Goal: Information Seeking & Learning: Learn about a topic

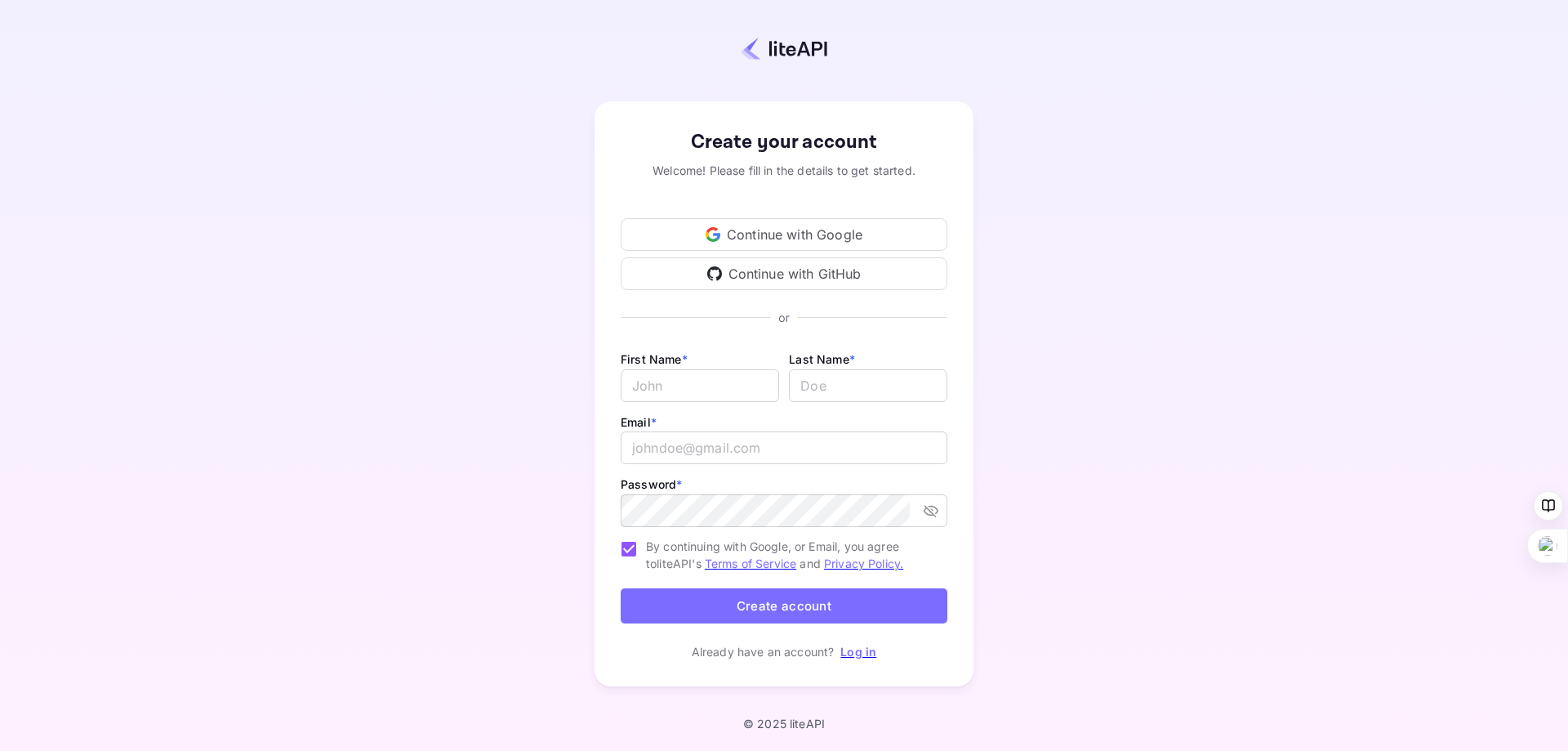
click at [844, 234] on div "Continue with Google" at bounding box center [784, 234] width 327 height 33
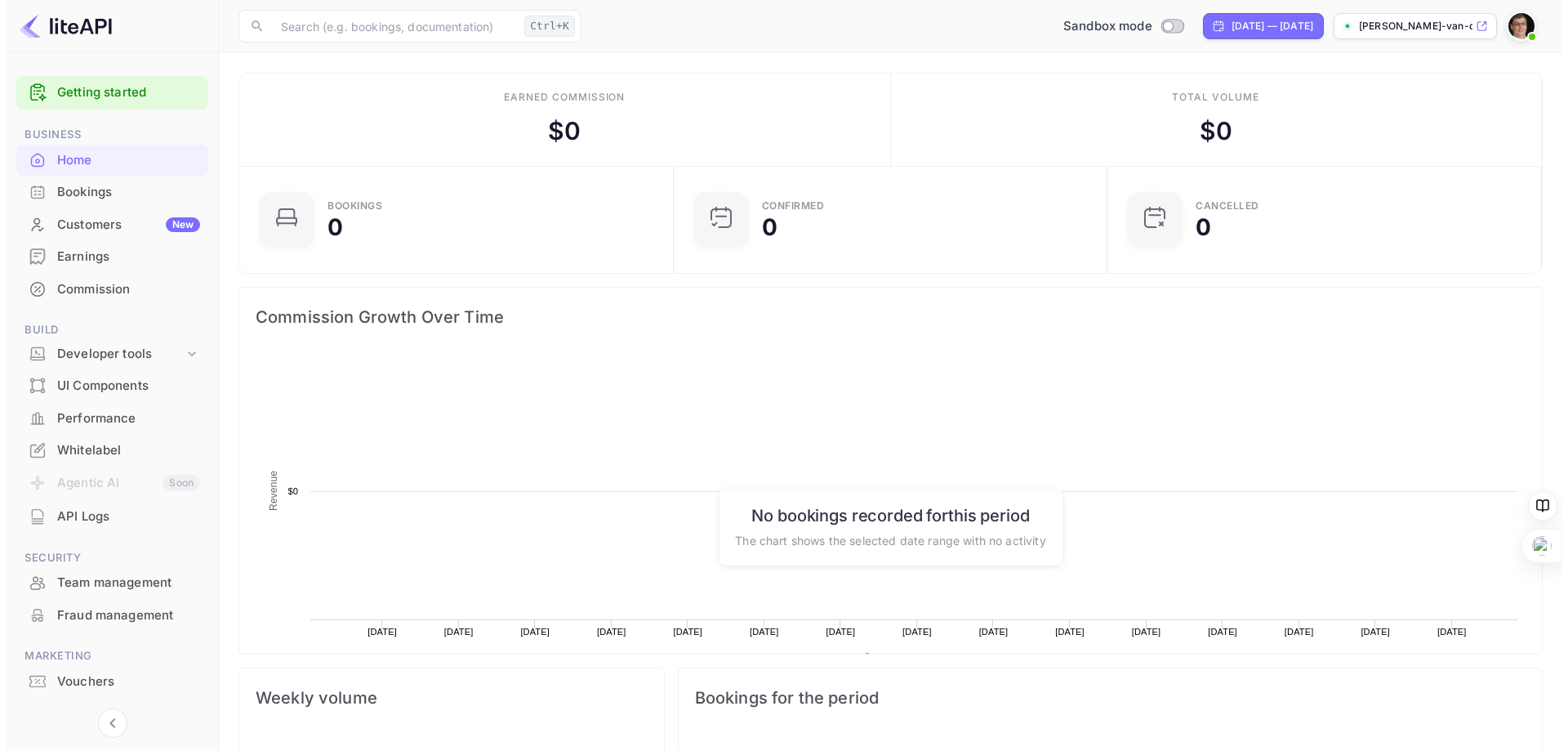
scroll to position [13, 13]
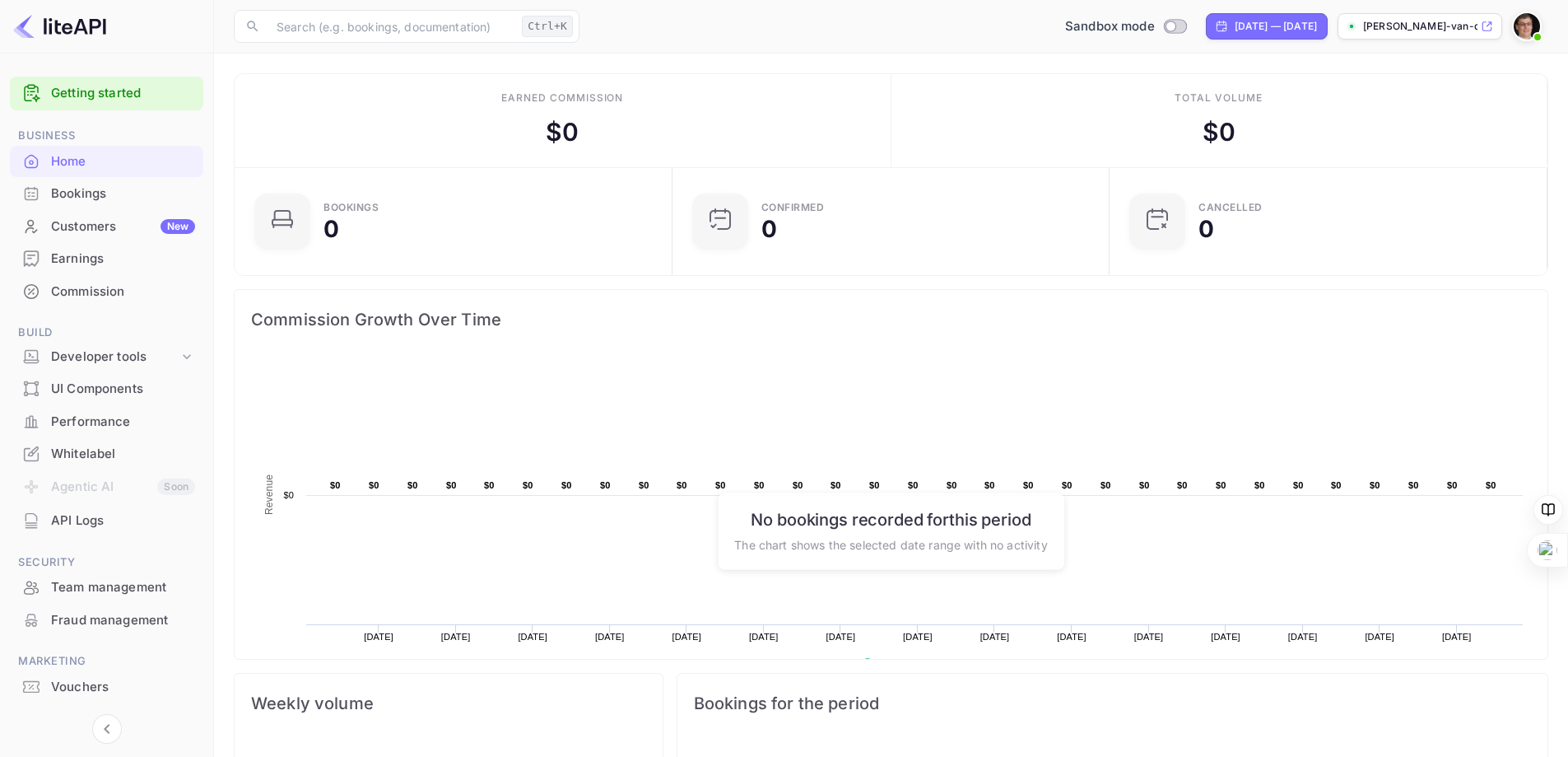
click at [82, 87] on link "Getting started" at bounding box center [123, 93] width 144 height 19
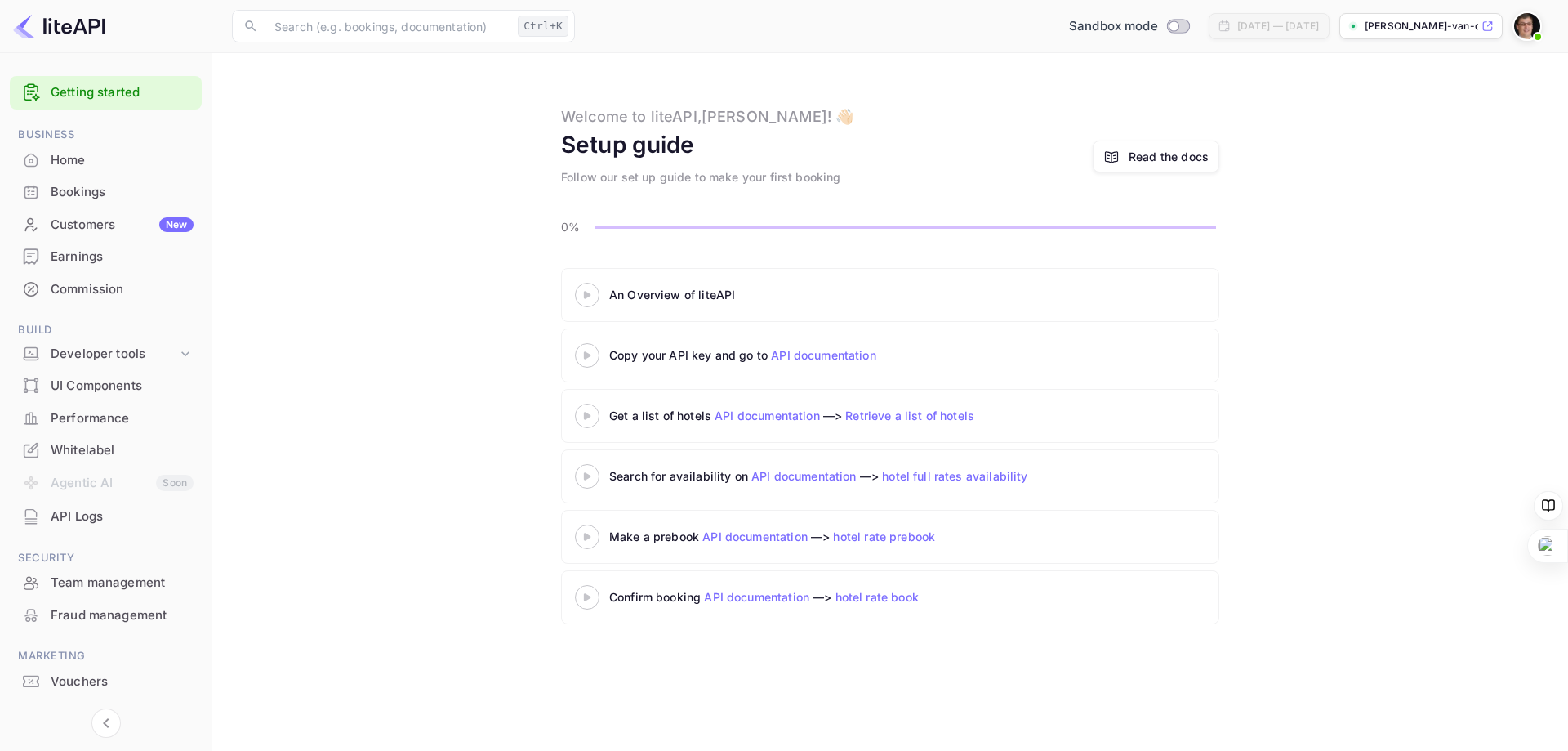
click at [586, 295] on 3 at bounding box center [586, 295] width 6 height 7
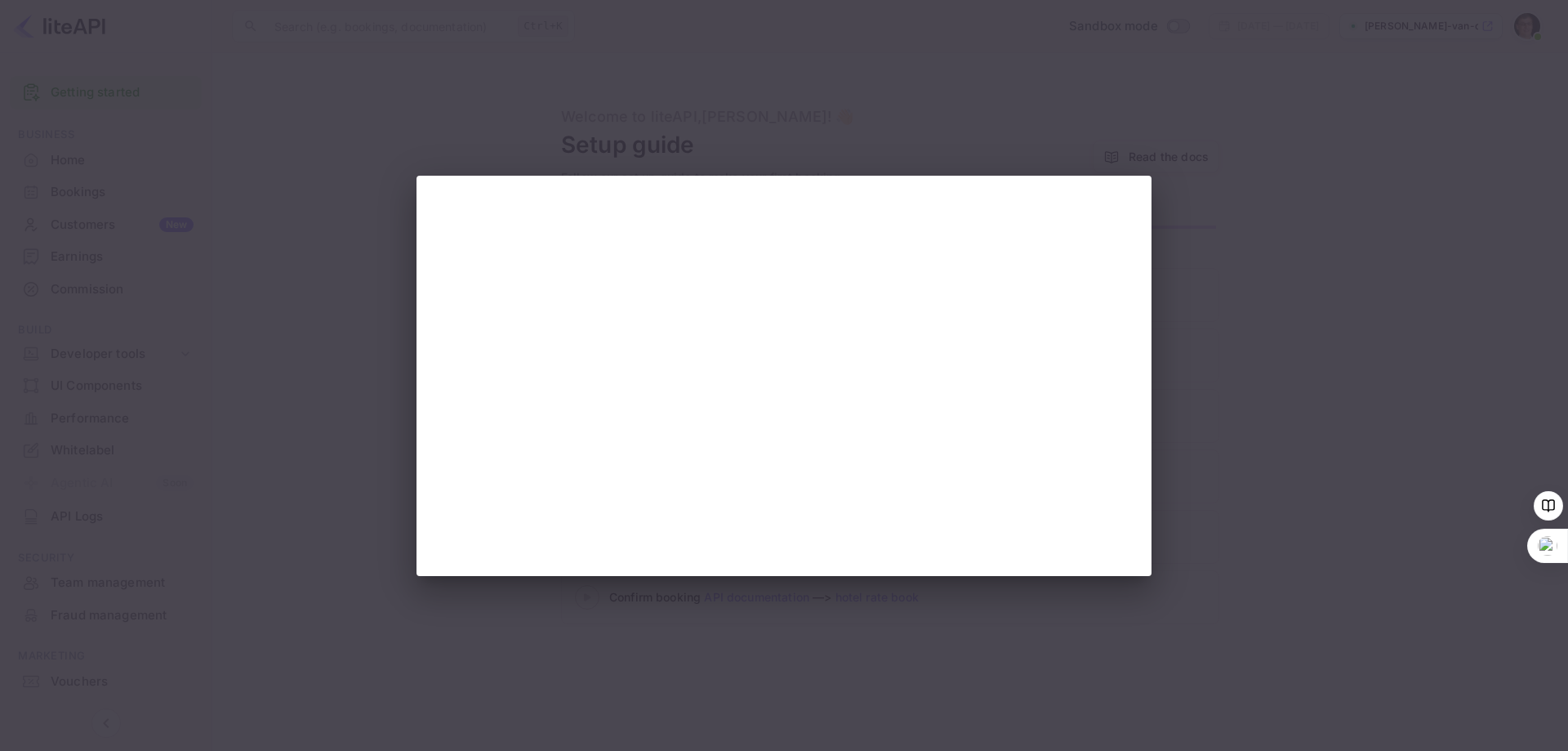
click at [1296, 368] on div at bounding box center [784, 376] width 1568 height 751
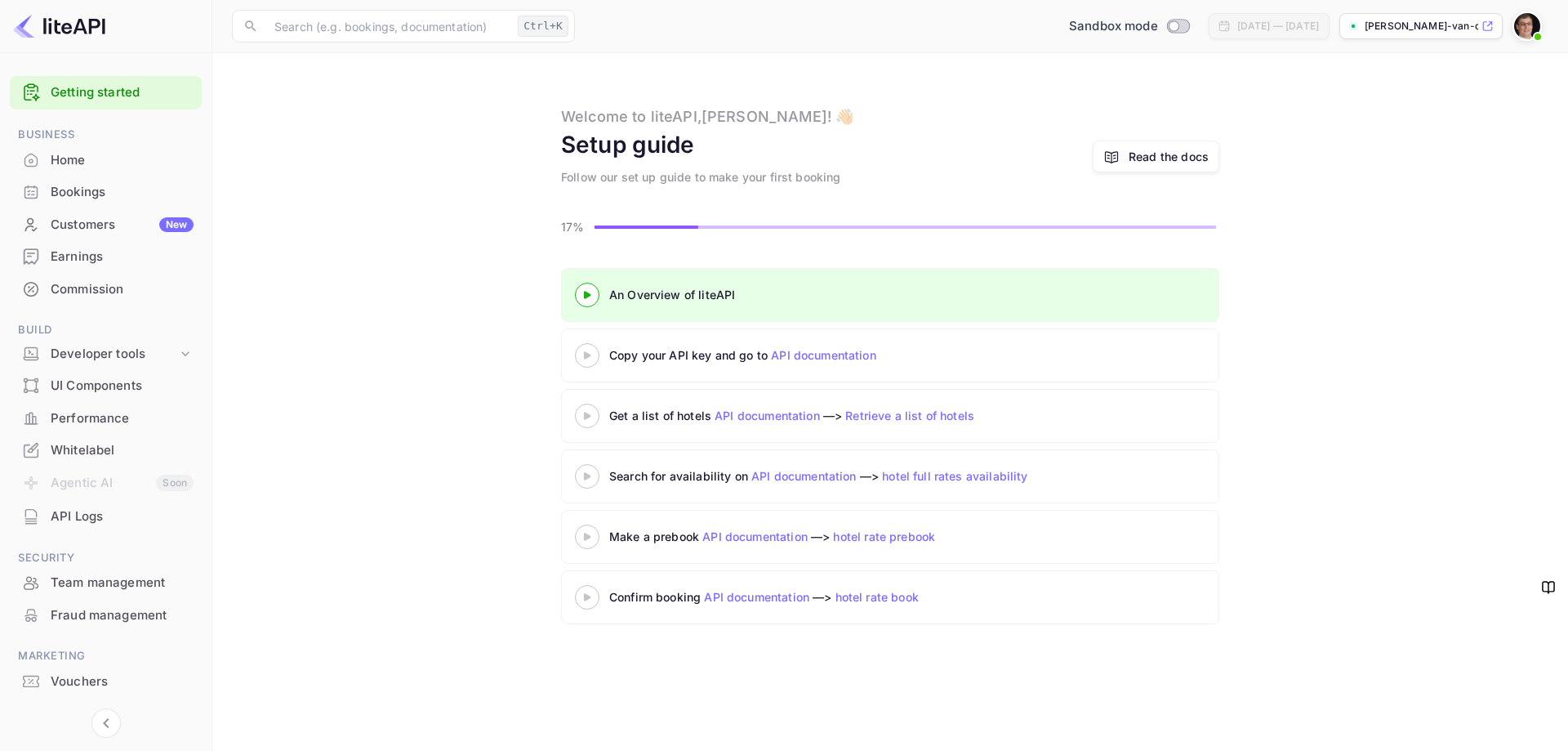
click at [589, 356] on 3 at bounding box center [586, 355] width 6 height 7
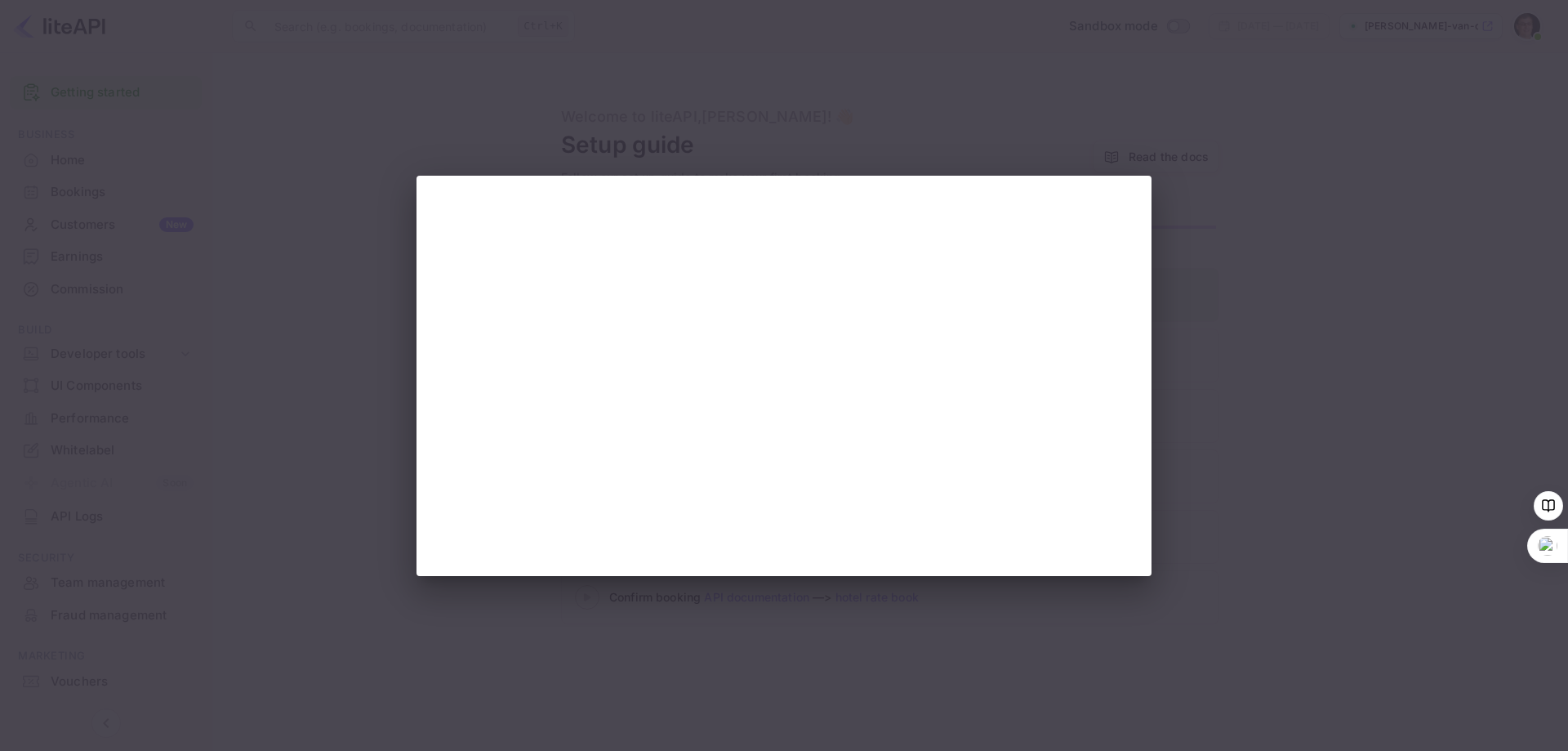
click at [223, 342] on div at bounding box center [784, 376] width 1568 height 751
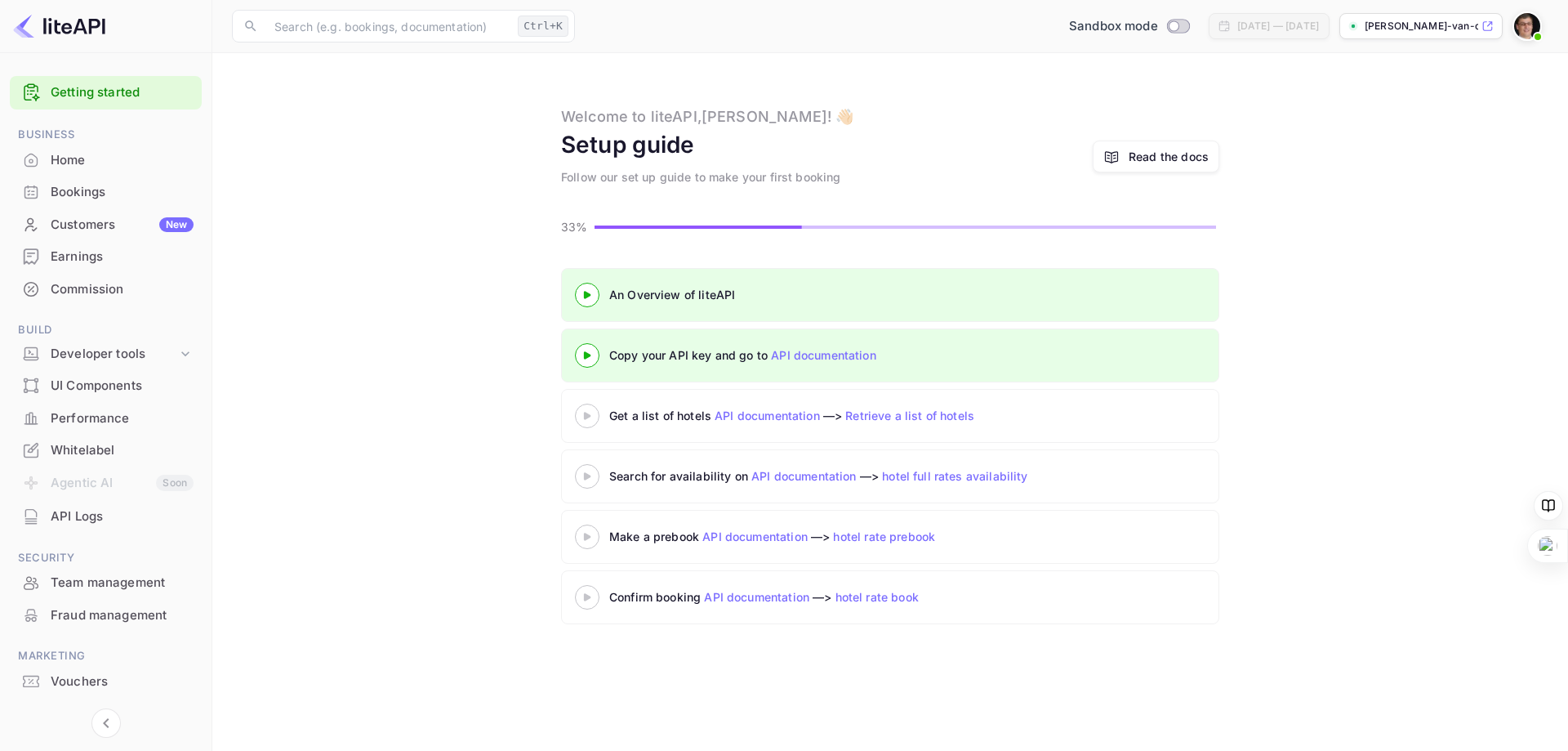
click at [594, 418] on icon at bounding box center [587, 415] width 57 height 8
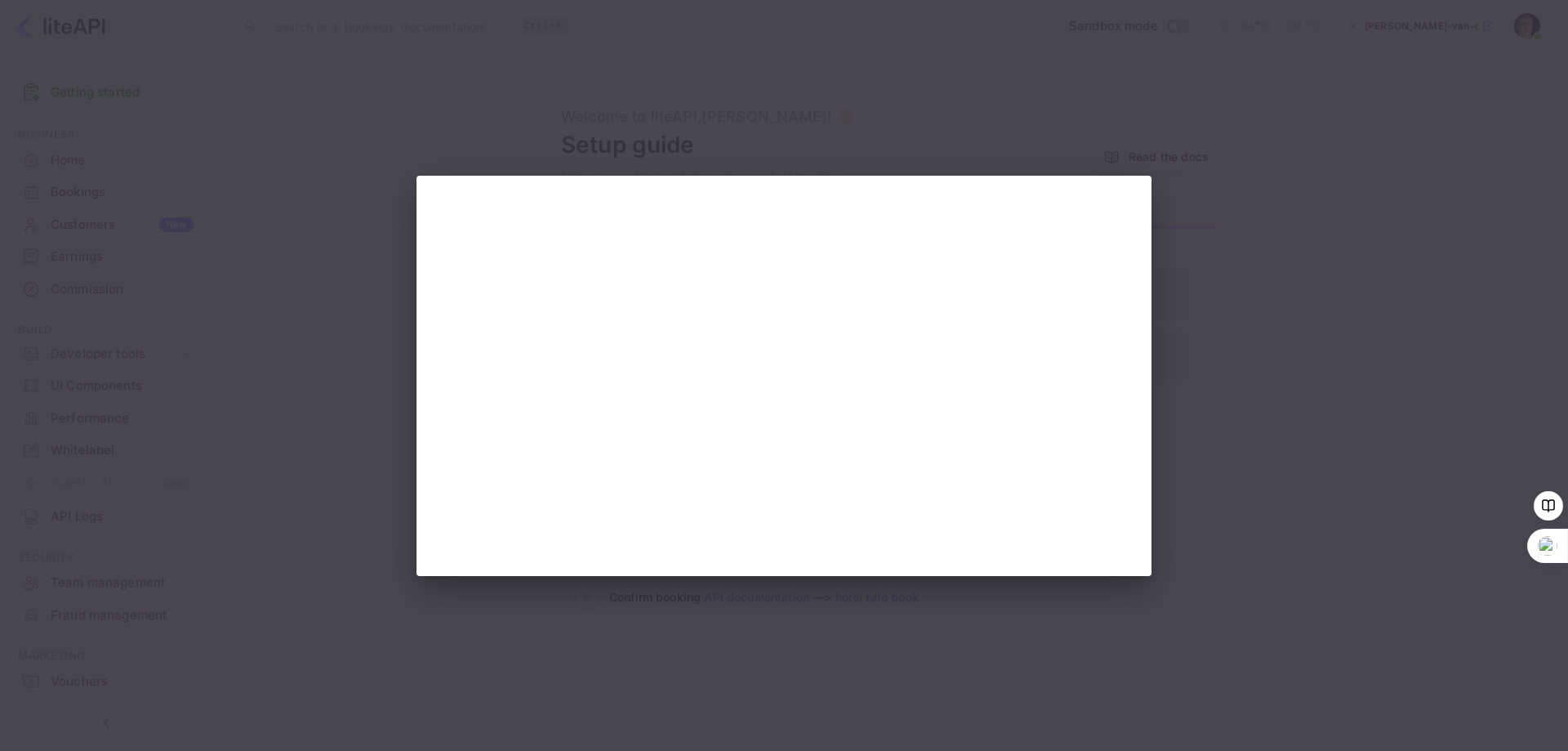
drag, startPoint x: 1334, startPoint y: 332, endPoint x: 1271, endPoint y: 331, distance: 63.0
click at [1332, 333] on div at bounding box center [784, 376] width 1568 height 751
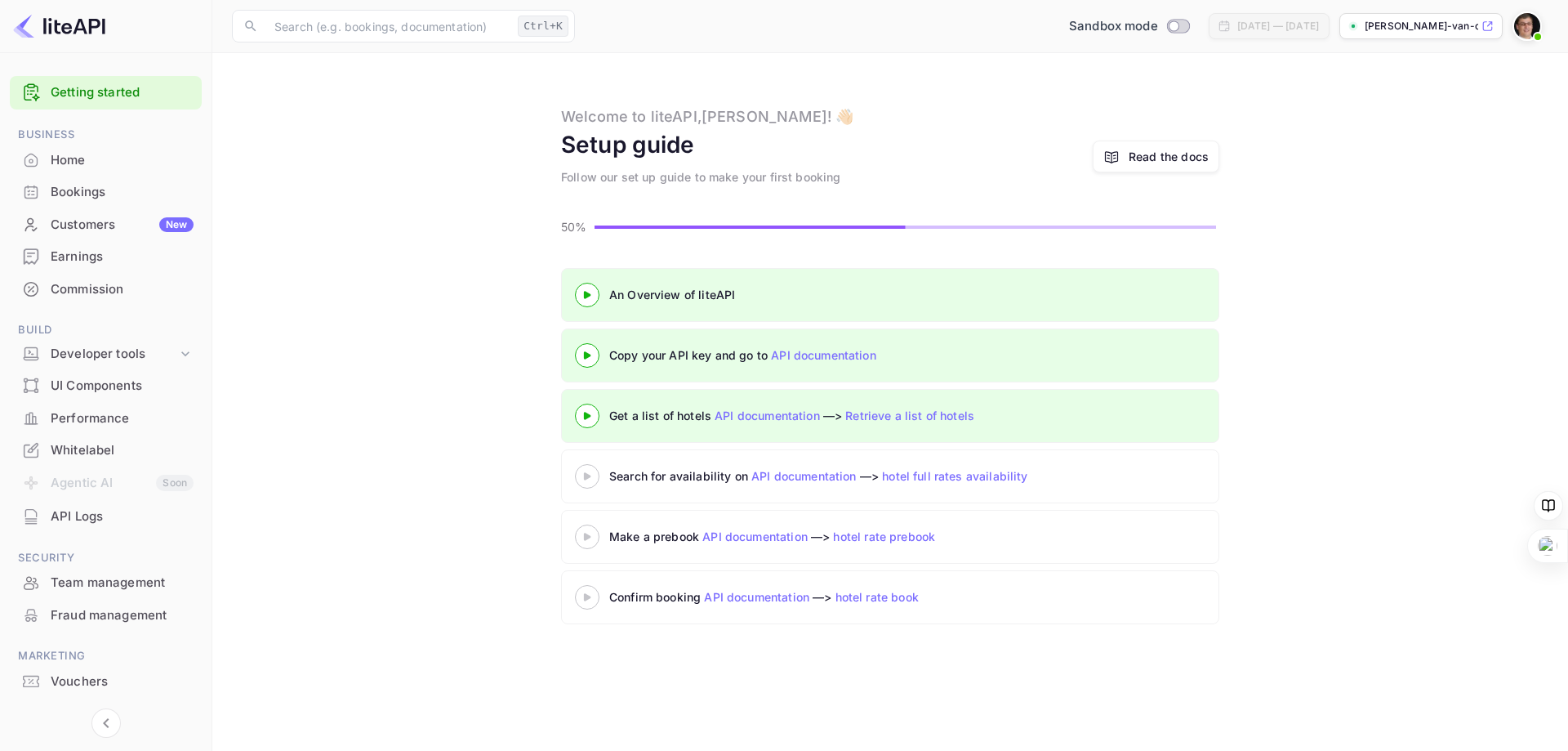
click at [583, 479] on icon at bounding box center [587, 476] width 57 height 8
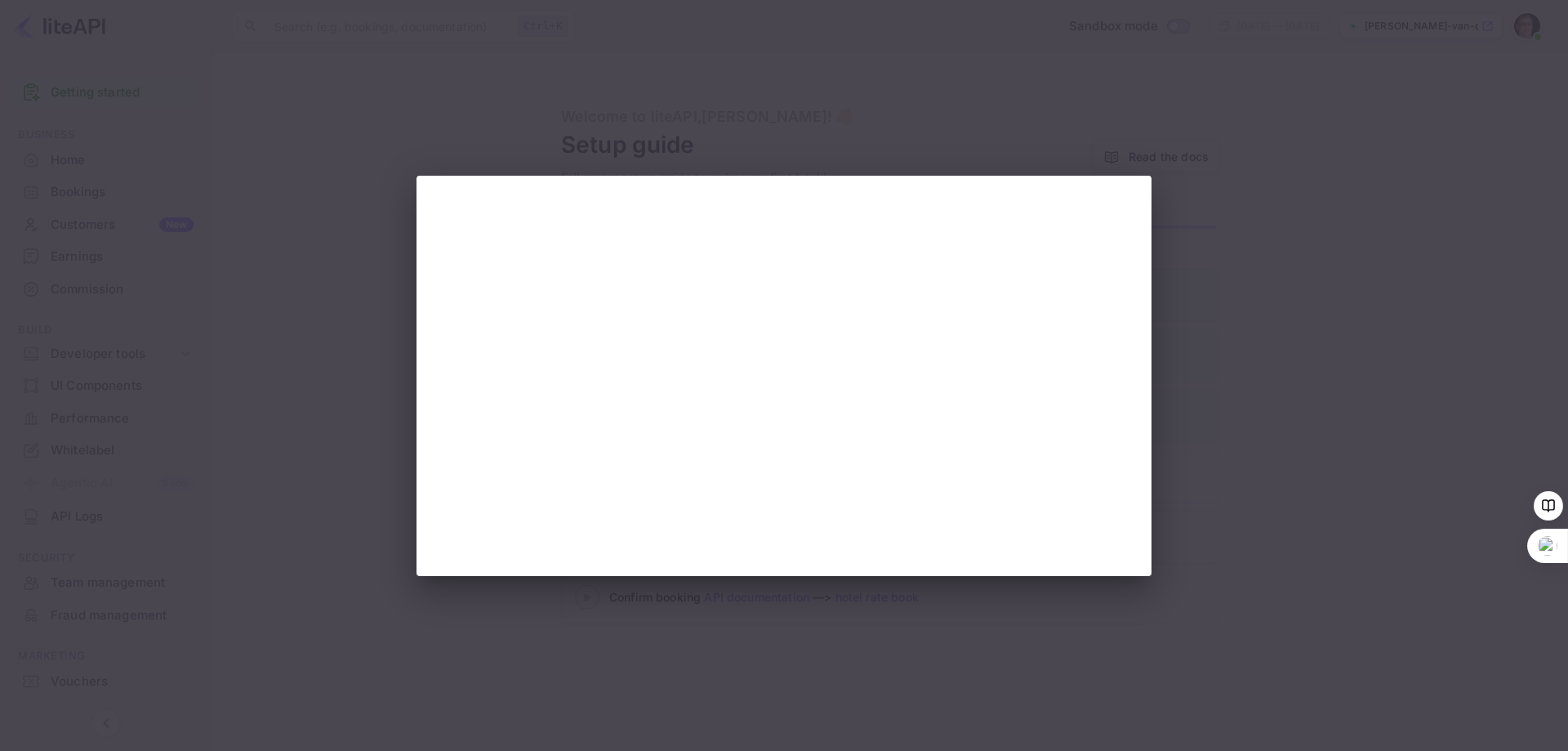
click at [891, 631] on div at bounding box center [784, 376] width 1568 height 751
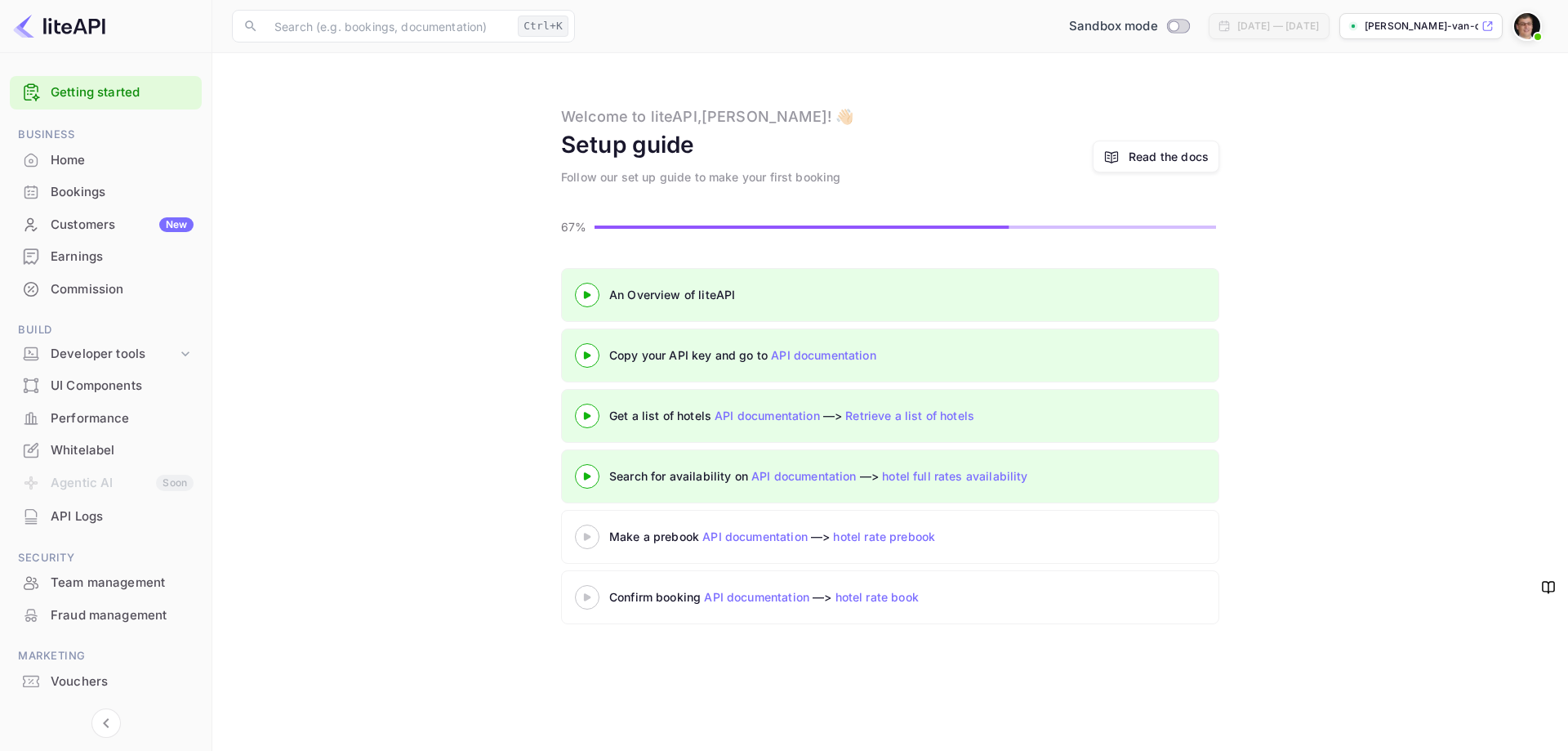
click at [583, 536] on icon at bounding box center [587, 536] width 57 height 8
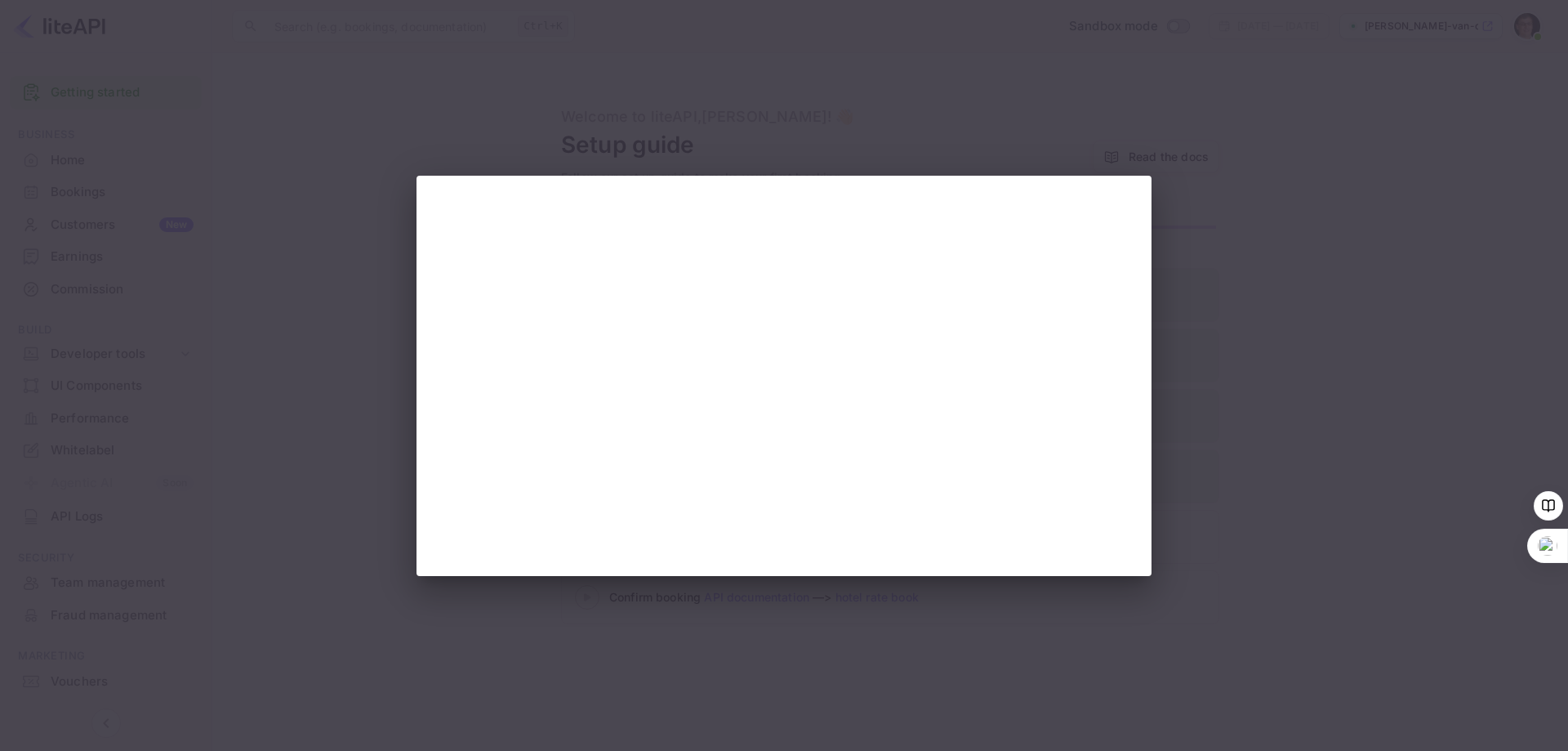
click at [1405, 593] on div at bounding box center [784, 376] width 1568 height 751
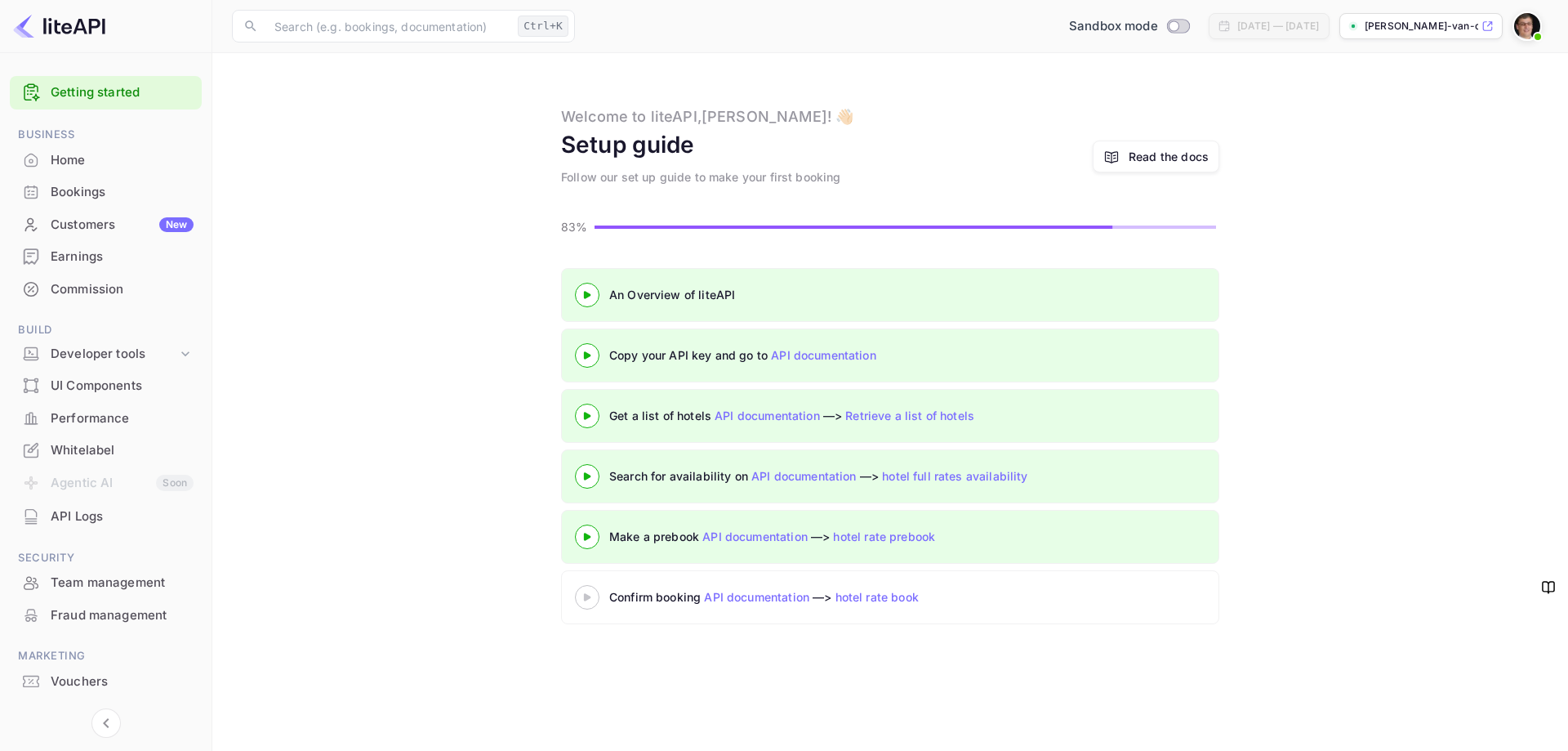
click at [589, 601] on icon at bounding box center [587, 597] width 57 height 8
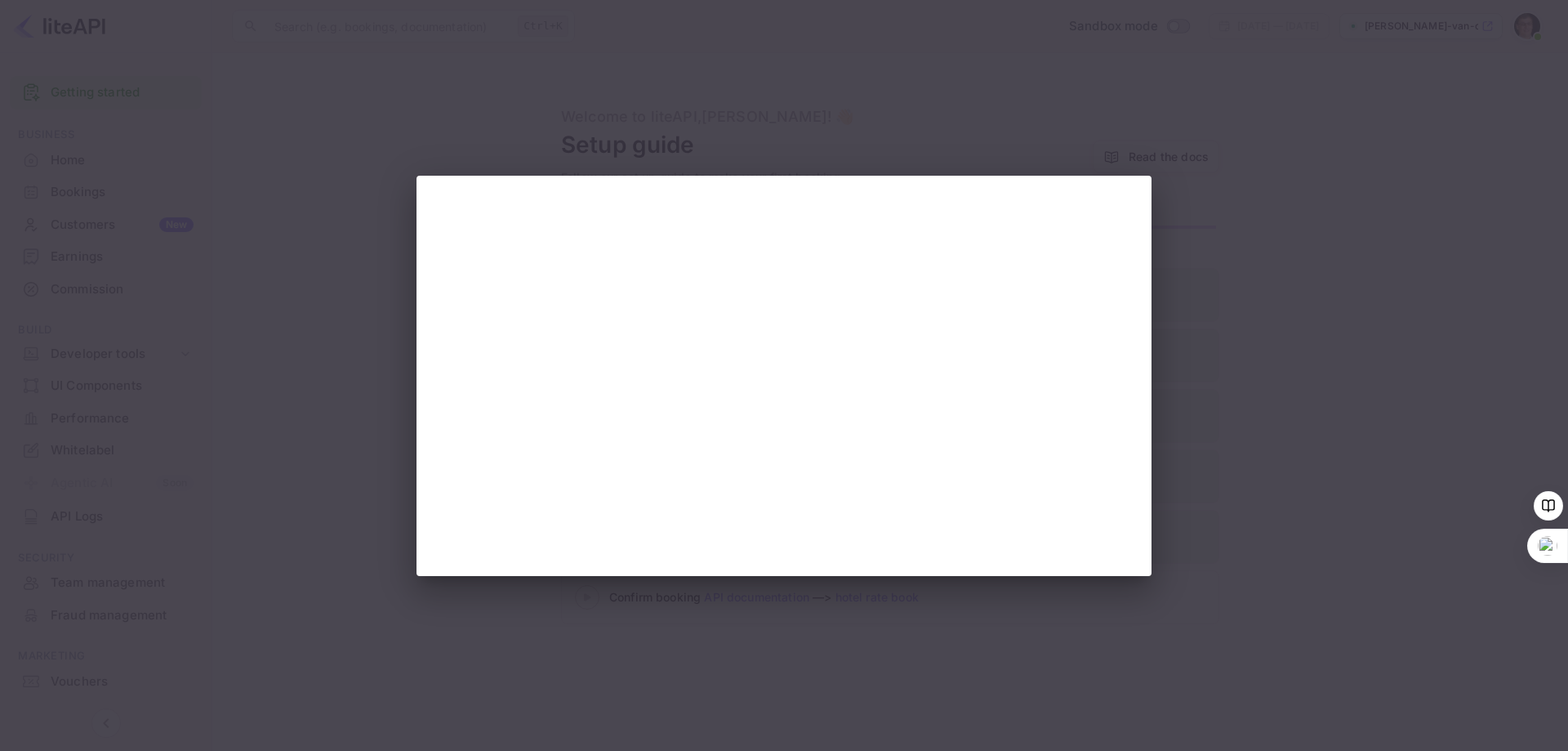
click at [1328, 148] on div at bounding box center [784, 376] width 1568 height 751
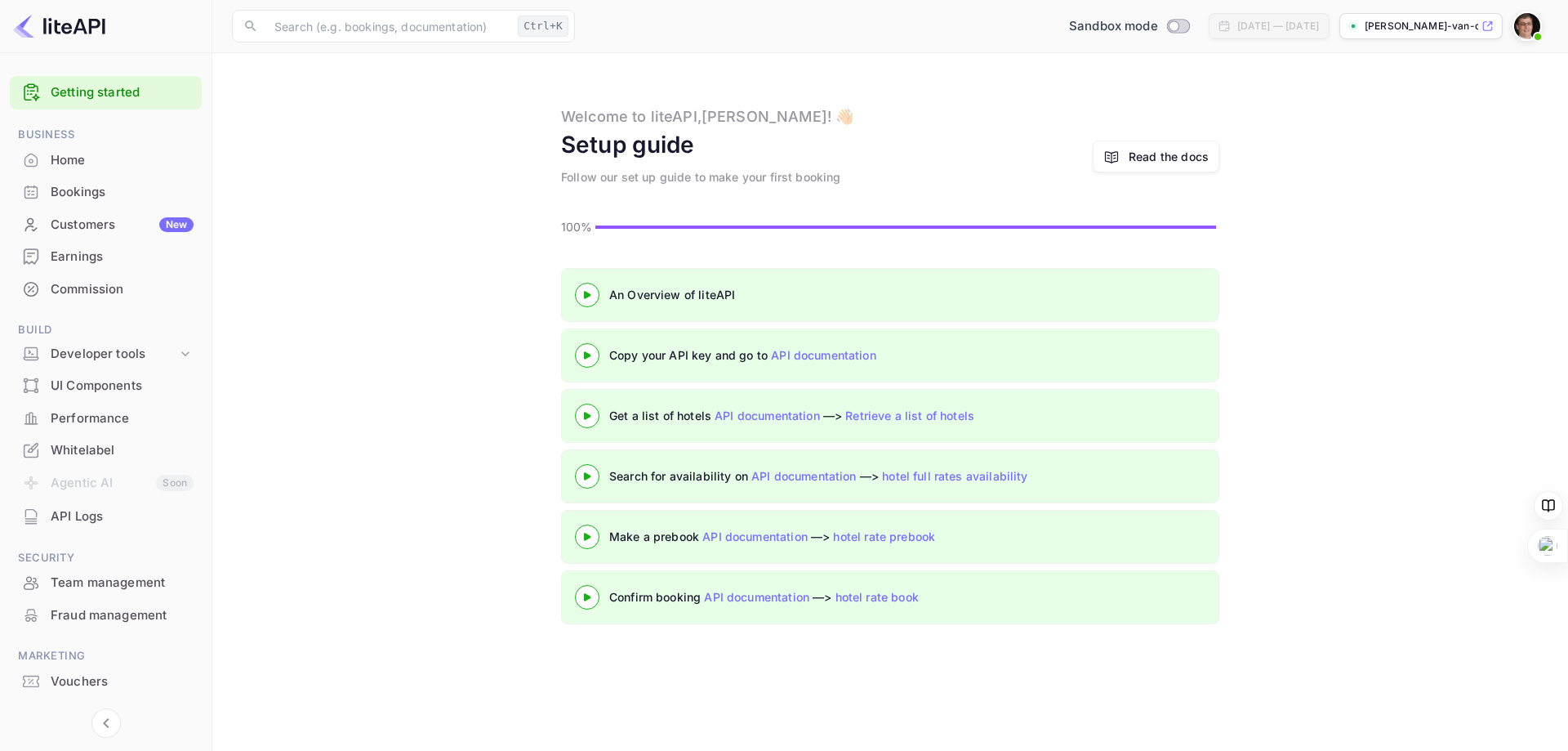
click at [98, 287] on div "Commission" at bounding box center [122, 289] width 143 height 18
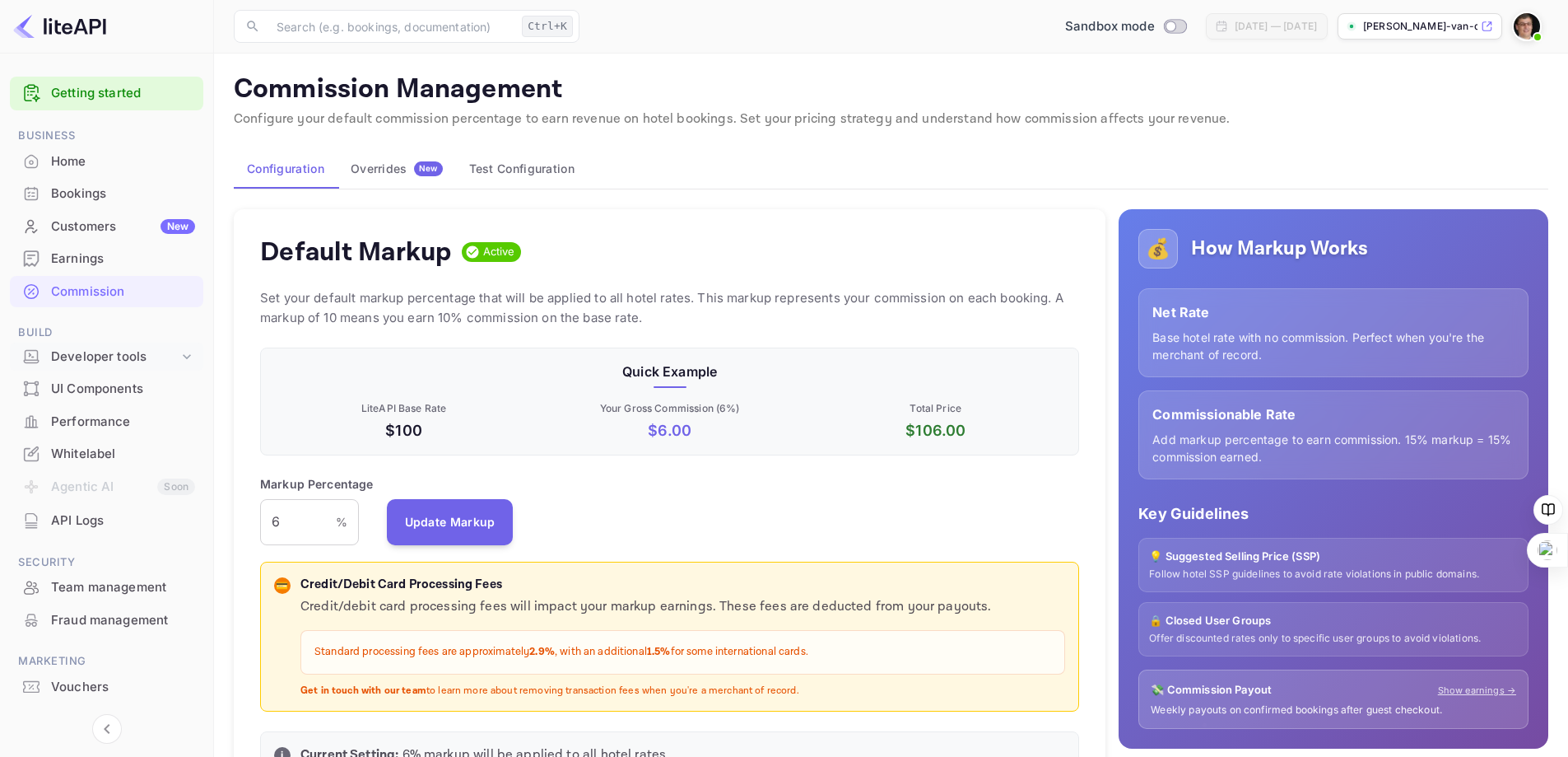
click at [109, 360] on div "Developer tools" at bounding box center [115, 356] width 128 height 19
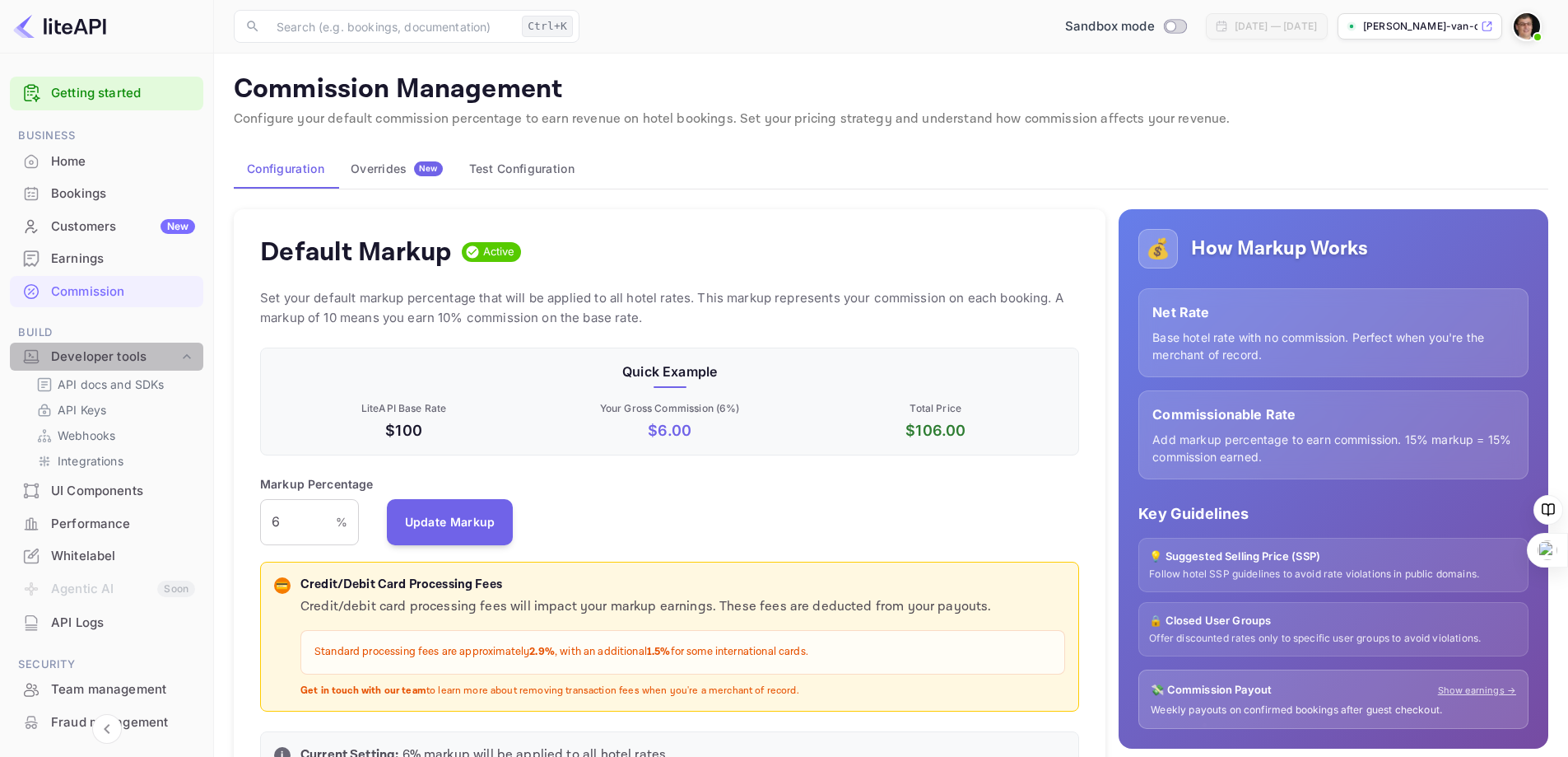
click at [90, 352] on div "Developer tools" at bounding box center [115, 356] width 128 height 19
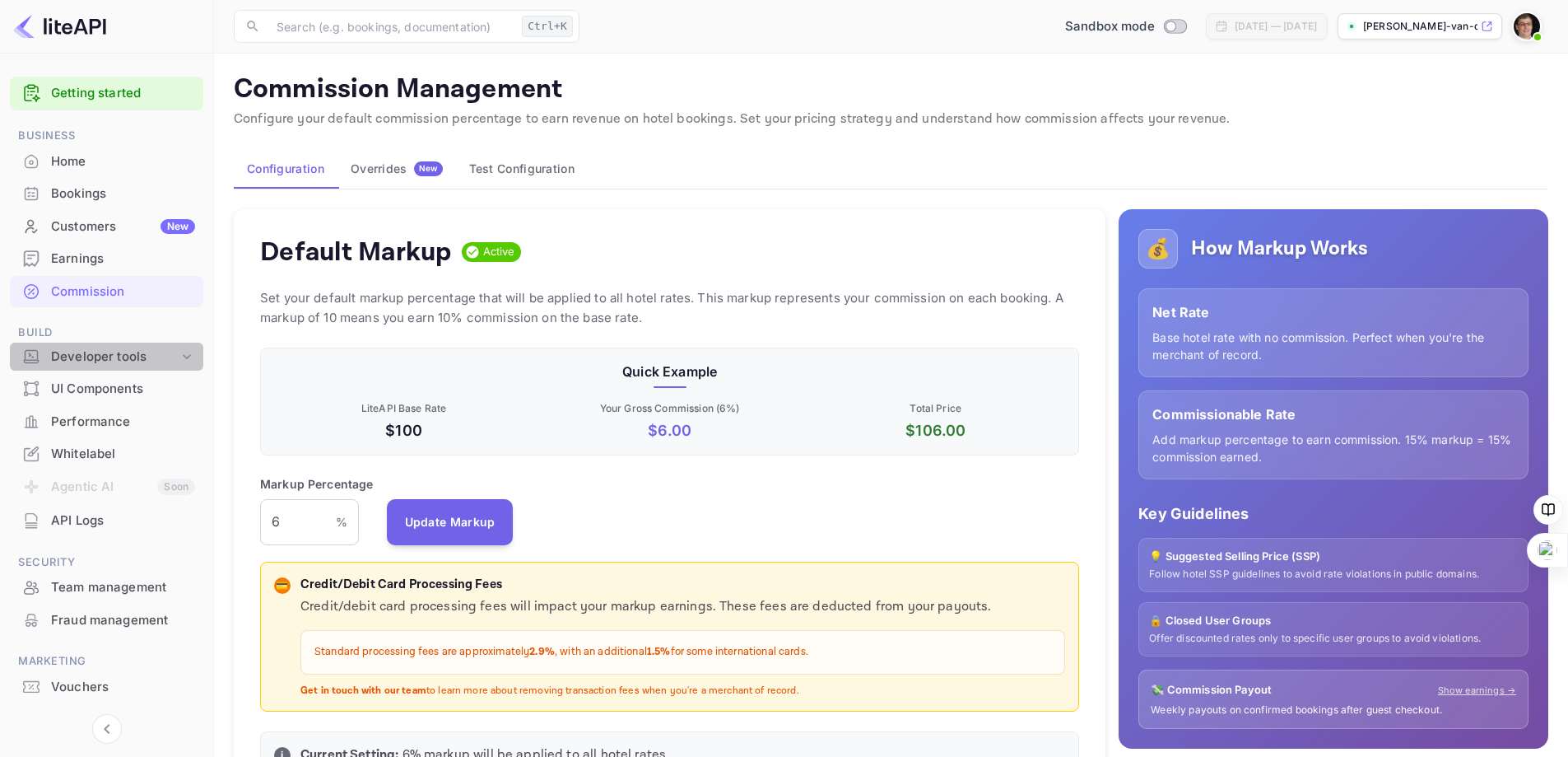
click at [91, 363] on div "Developer tools" at bounding box center [115, 356] width 128 height 19
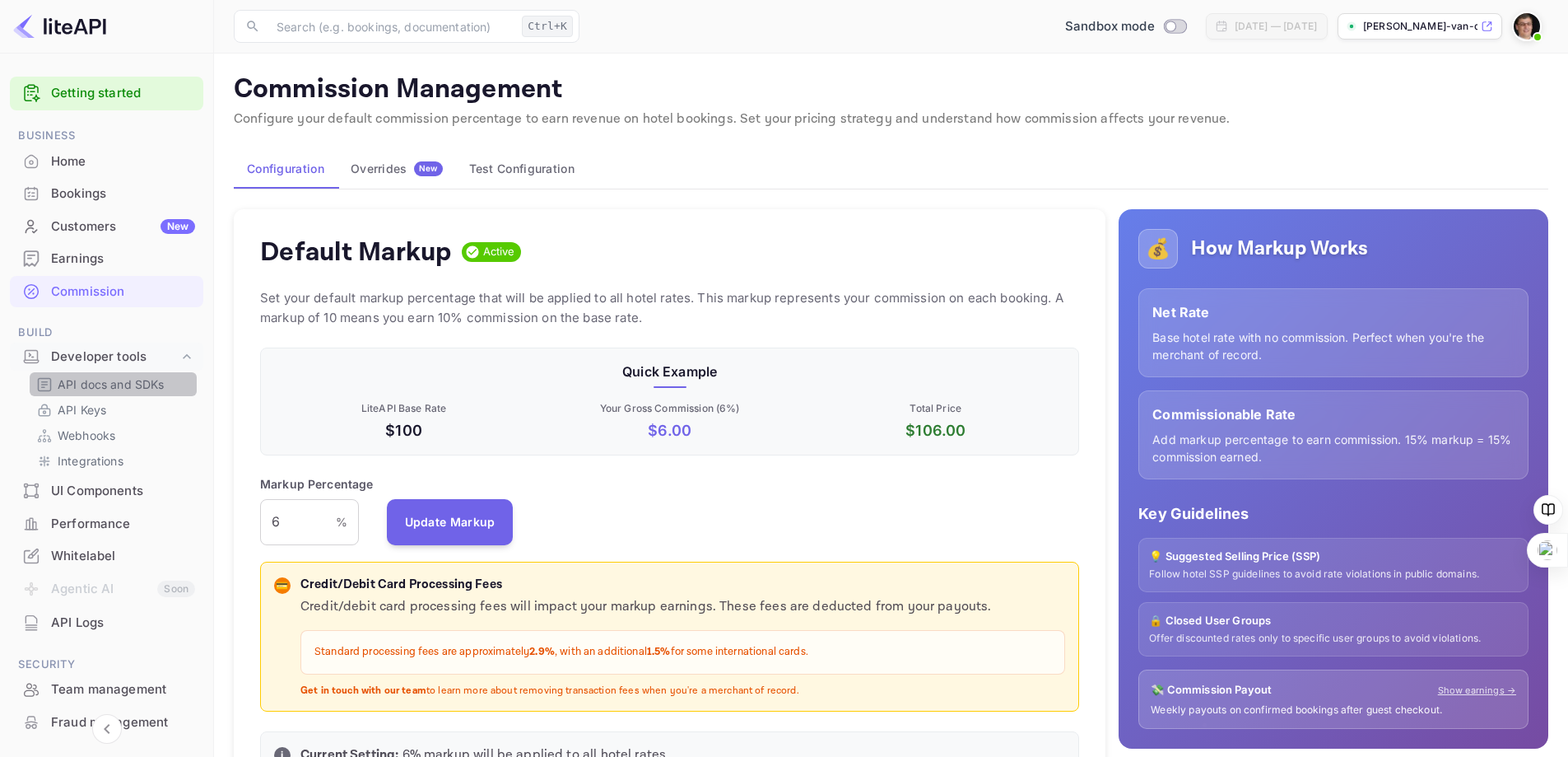
click at [93, 382] on p "API docs and SDKs" at bounding box center [111, 385] width 107 height 18
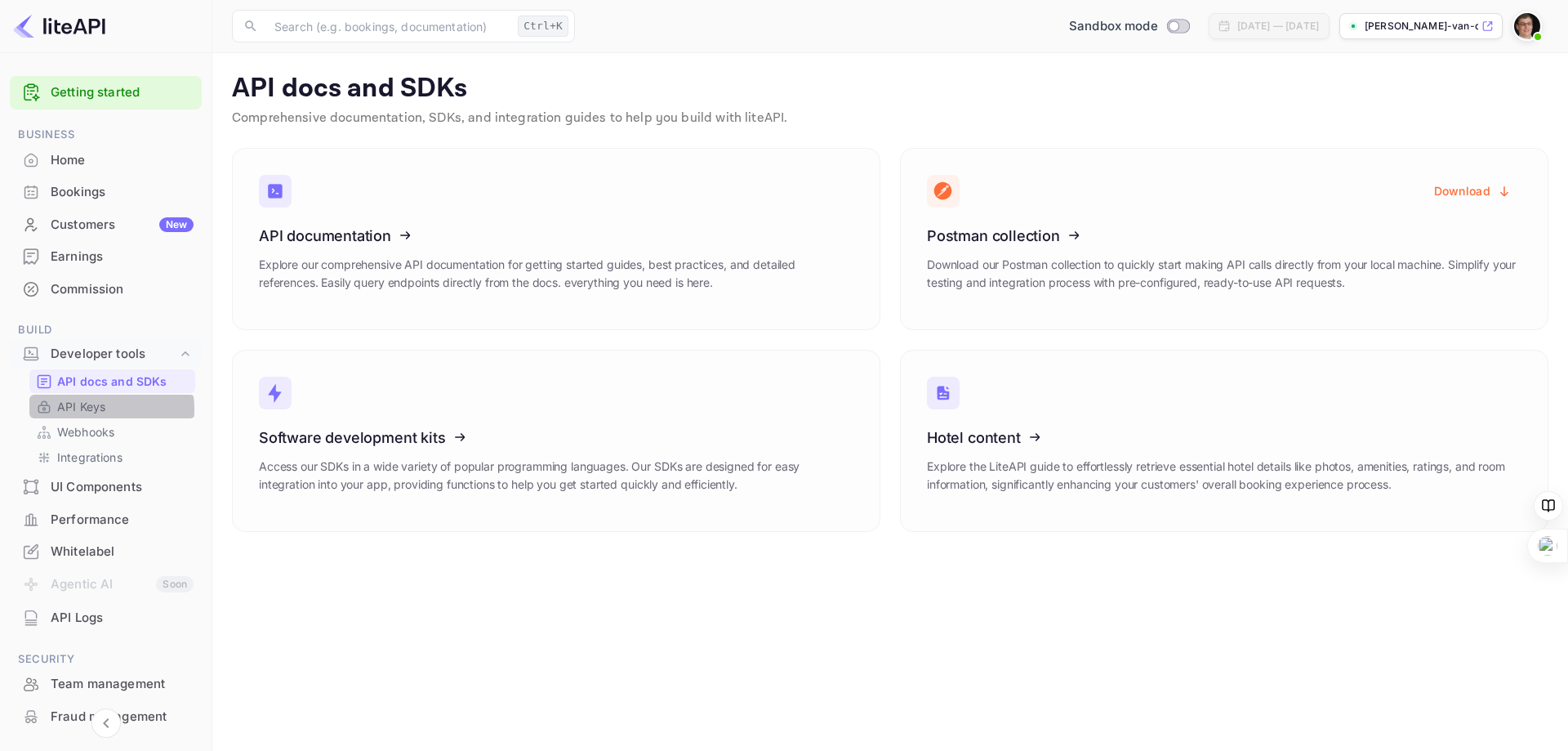
click at [98, 410] on p "API Keys" at bounding box center [81, 407] width 48 height 18
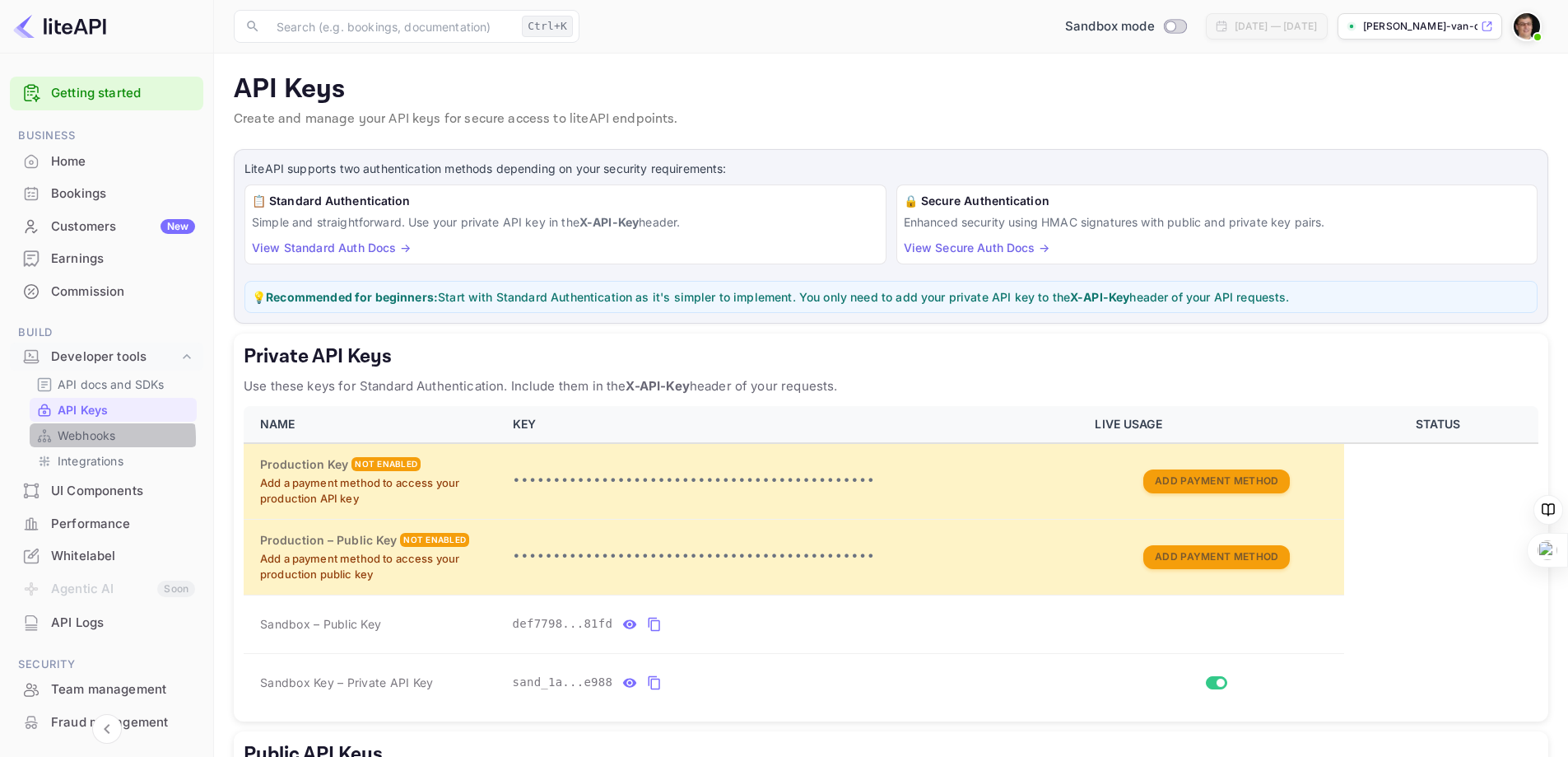
click at [98, 438] on p "Webhooks" at bounding box center [86, 435] width 58 height 18
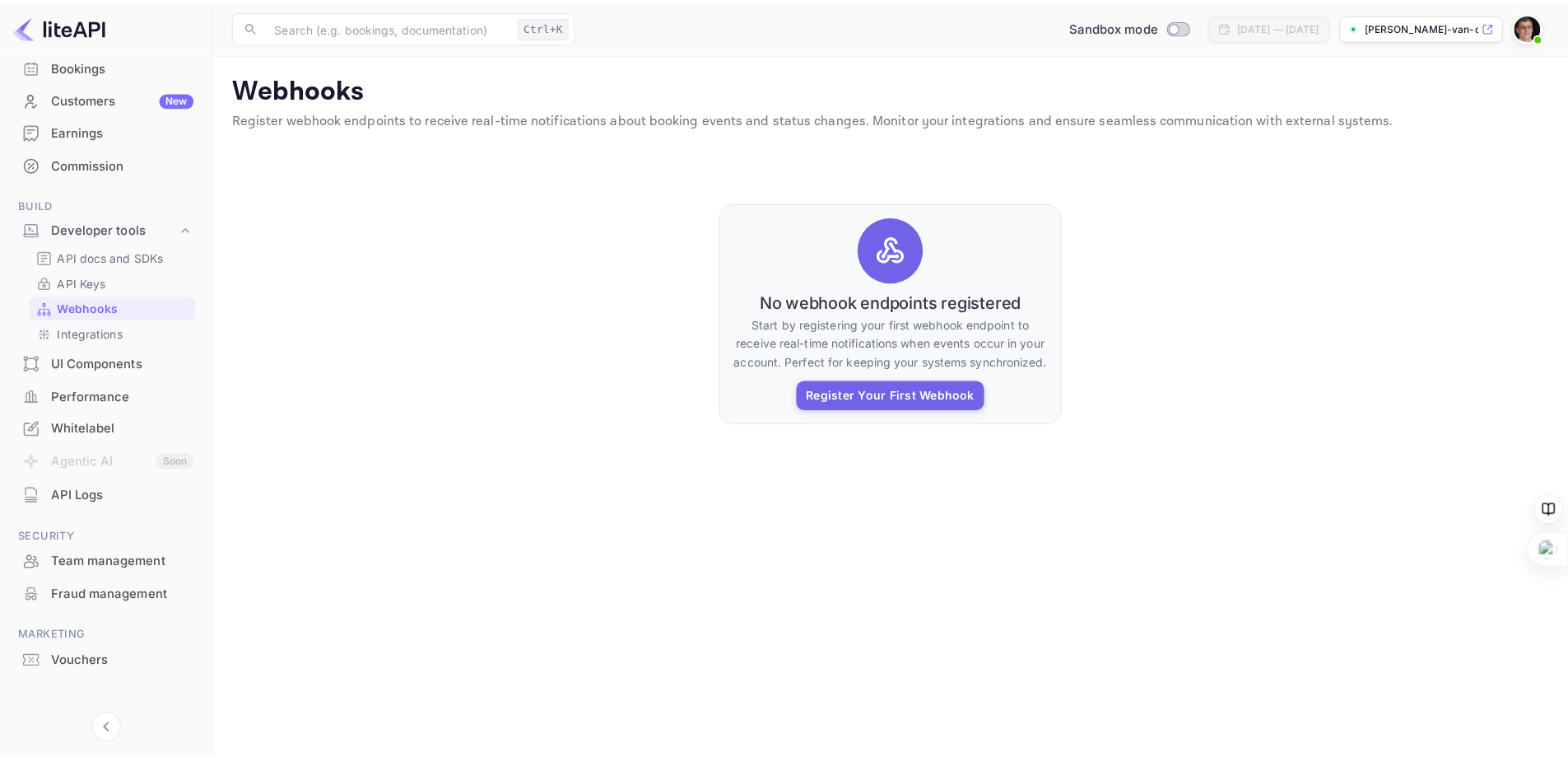
scroll to position [139, 0]
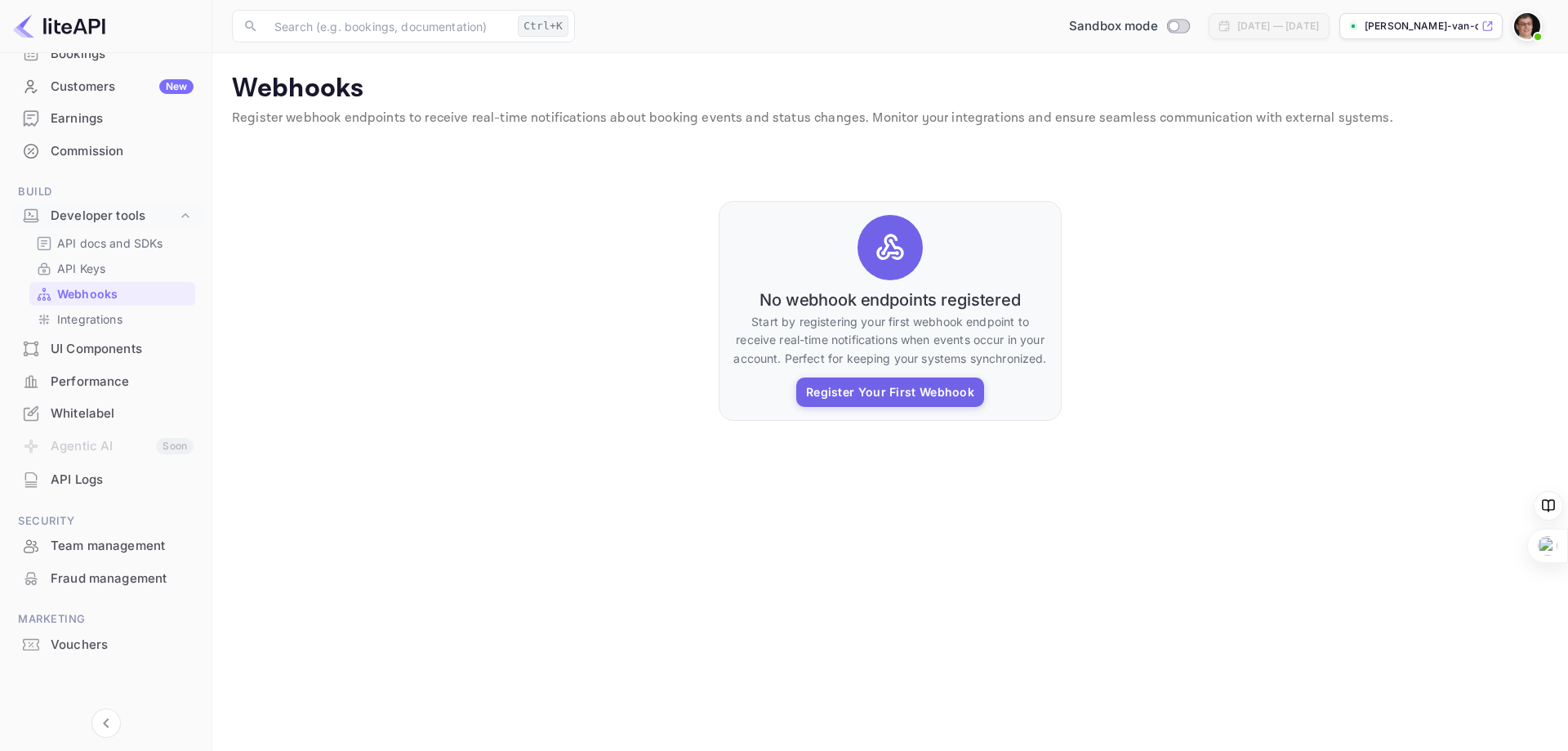
click at [117, 574] on div "Fraud management" at bounding box center [122, 579] width 143 height 18
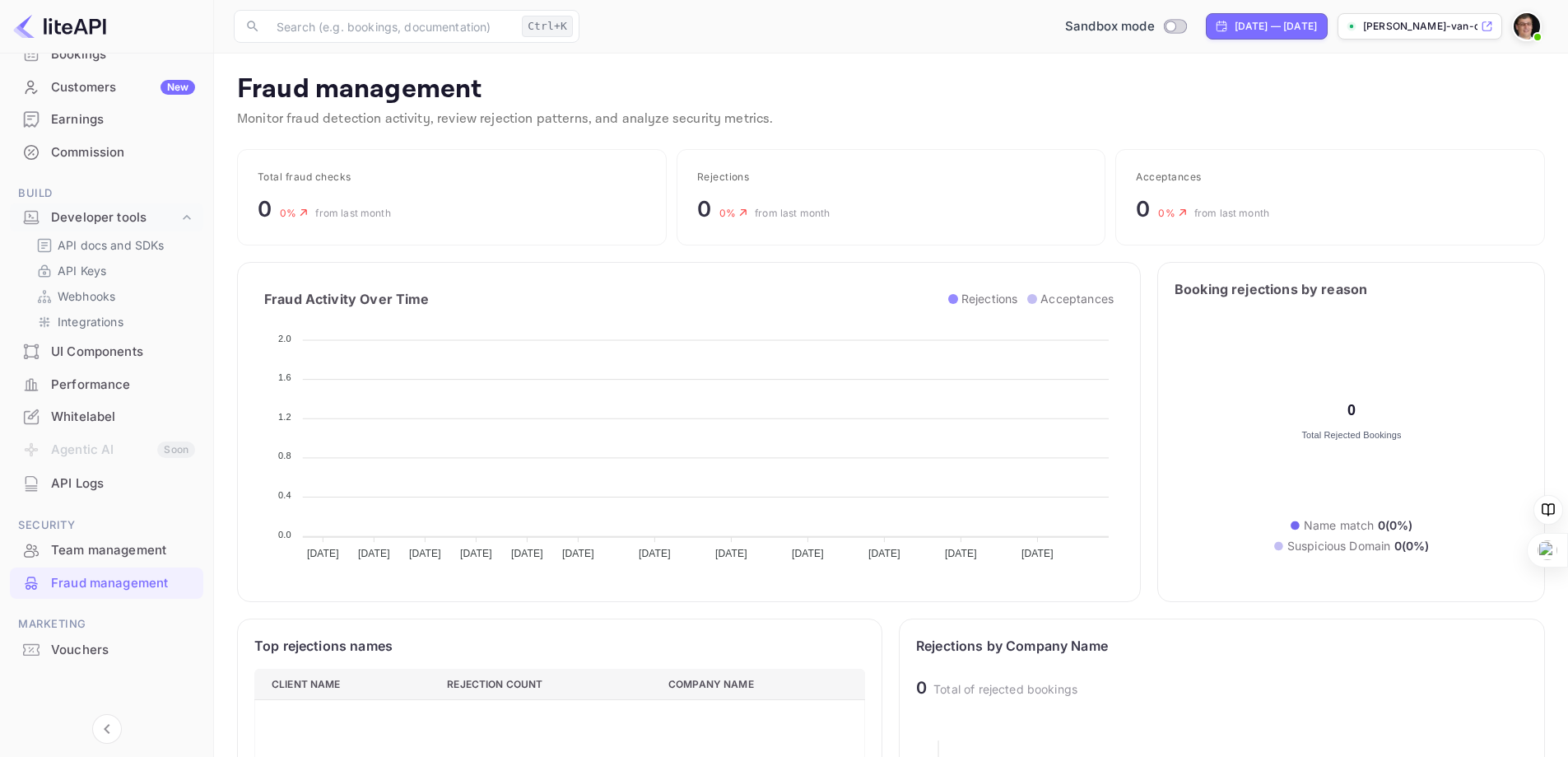
scroll to position [326, 599]
